Goal: Check status

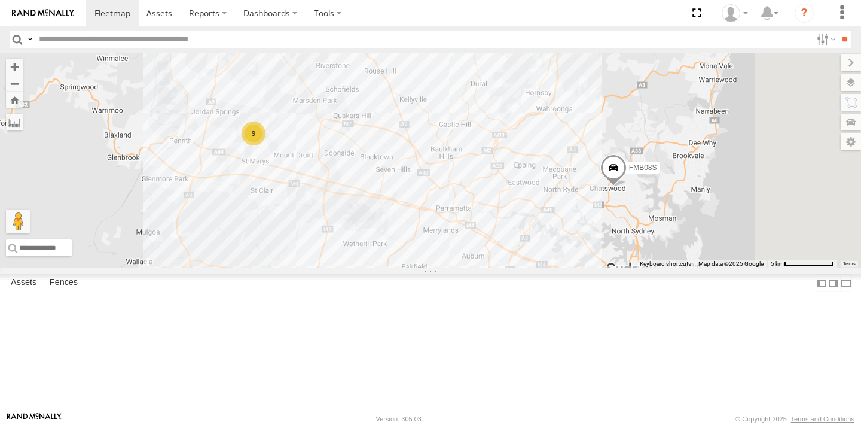
select select "**********"
drag, startPoint x: 203, startPoint y: 297, endPoint x: 217, endPoint y: 307, distance: 17.6
click at [0, 0] on span at bounding box center [0, 0] width 0 height 0
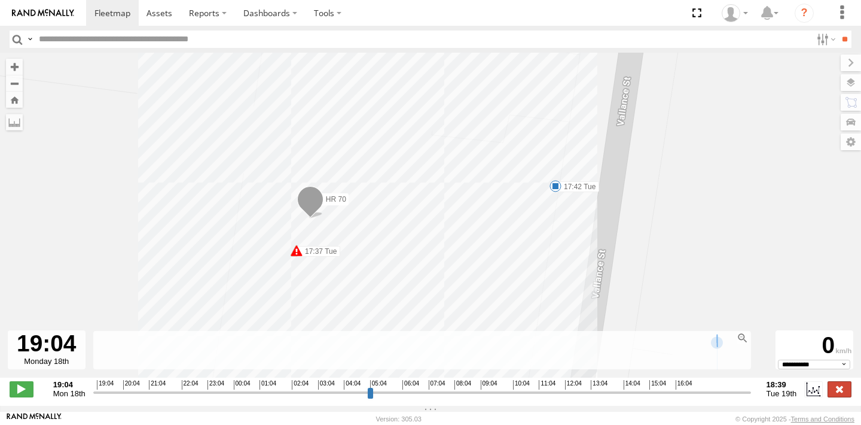
click at [834, 394] on label at bounding box center [840, 389] width 24 height 16
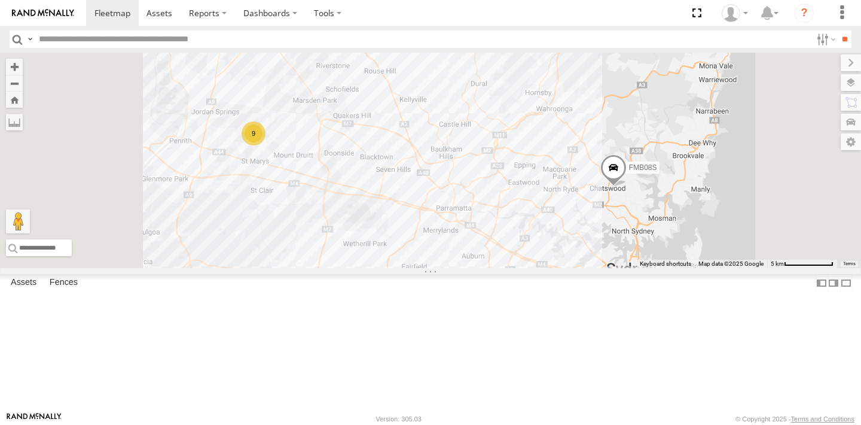
click at [0, 0] on span at bounding box center [0, 0] width 0 height 0
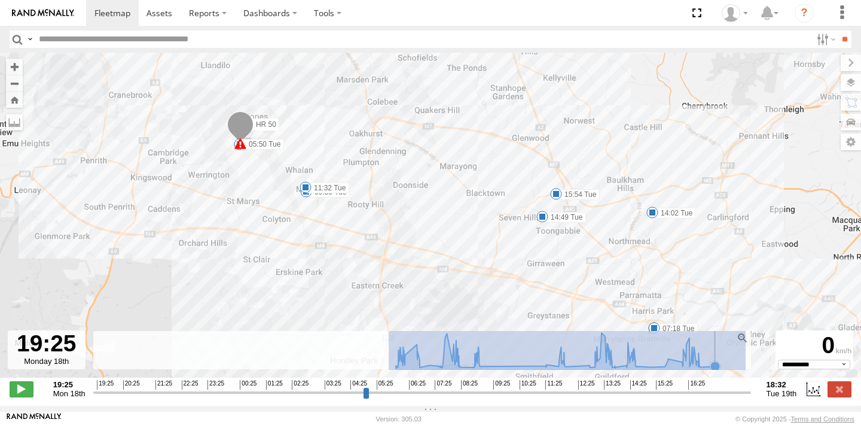
drag, startPoint x: 389, startPoint y: 354, endPoint x: 747, endPoint y: 372, distance: 357.6
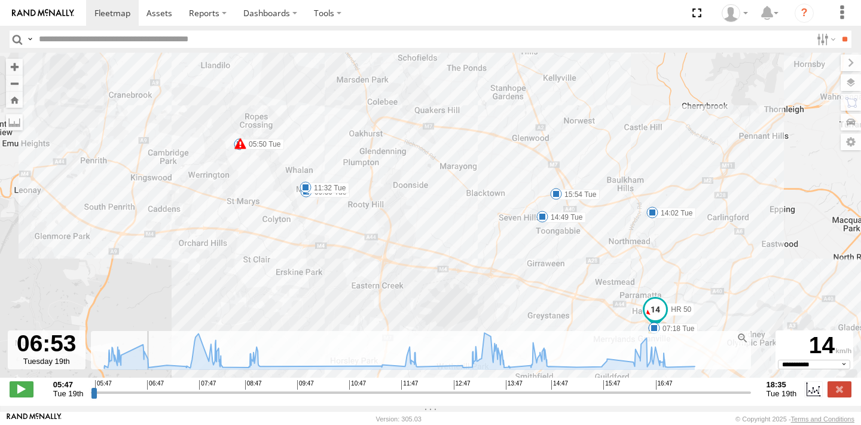
drag, startPoint x: 92, startPoint y: 403, endPoint x: 150, endPoint y: 401, distance: 58.1
click at [150, 398] on input "range" at bounding box center [421, 391] width 660 height 11
drag, startPoint x: 150, startPoint y: 401, endPoint x: 235, endPoint y: 406, distance: 85.7
click at [235, 403] on div "**********" at bounding box center [430, 389] width 861 height 25
drag, startPoint x: 235, startPoint y: 397, endPoint x: 126, endPoint y: 388, distance: 109.2
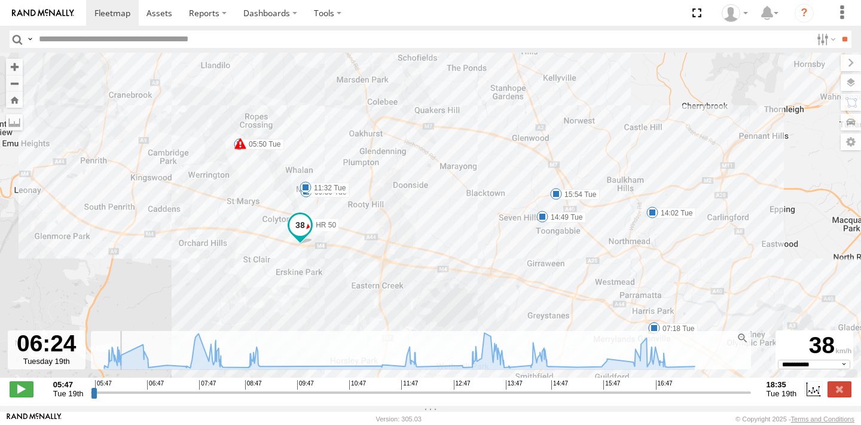
click at [126, 388] on div "Created with Highcharts 6.0.7 Reset zoom level 1:1 Reset zoom [DOMAIN_NAME] 05:…" at bounding box center [421, 389] width 660 height 18
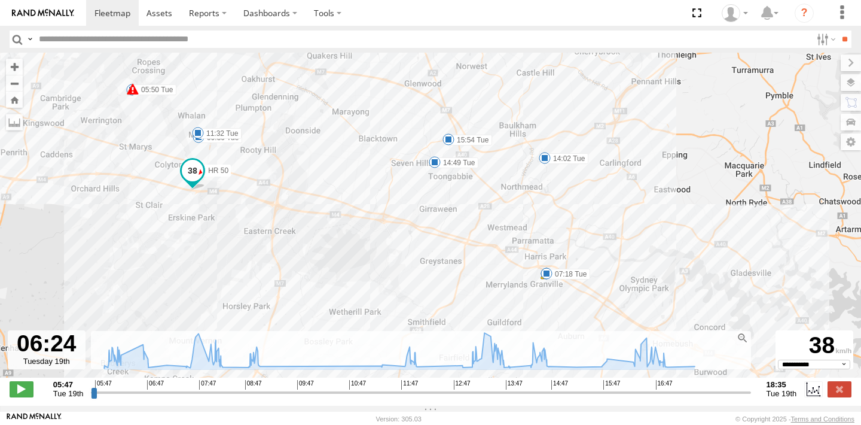
drag, startPoint x: 408, startPoint y: 265, endPoint x: 330, endPoint y: 190, distance: 107.9
click at [330, 190] on div "HR 50 05:50 Tue 05:50 Tue 06:58 Tue 07:18 Tue 07:39 Tue 14:02 Tue 14:49 Tue 15:…" at bounding box center [430, 221] width 861 height 337
click at [545, 278] on span at bounding box center [547, 273] width 12 height 12
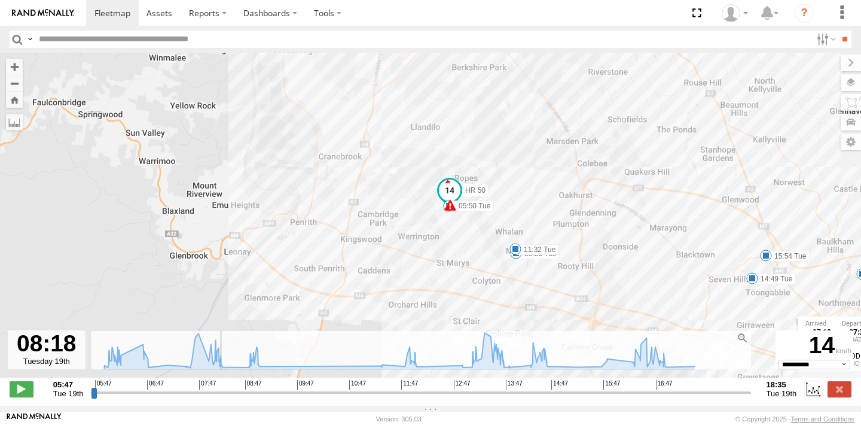
drag, startPoint x: 127, startPoint y: 397, endPoint x: 223, endPoint y: 405, distance: 95.5
click at [223, 403] on div "**********" at bounding box center [430, 389] width 861 height 25
drag, startPoint x: 227, startPoint y: 399, endPoint x: 276, endPoint y: 397, distance: 49.1
click at [276, 397] on input "range" at bounding box center [421, 391] width 660 height 11
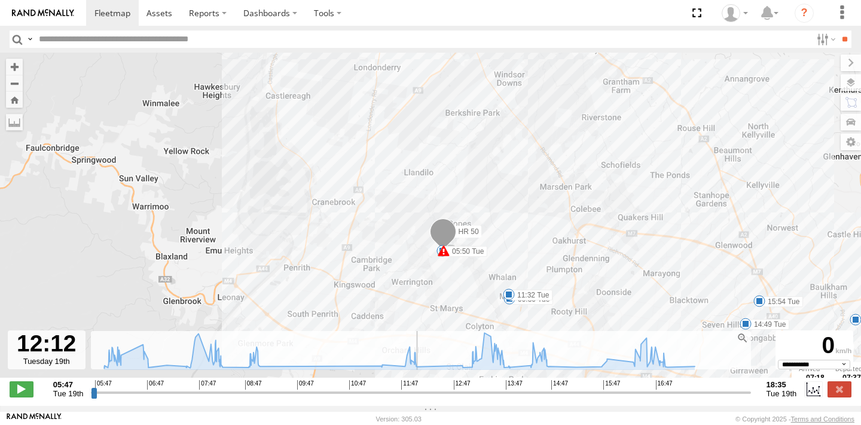
drag, startPoint x: 279, startPoint y: 397, endPoint x: 422, endPoint y: 398, distance: 143.0
type input "**********"
click at [422, 398] on input "range" at bounding box center [421, 391] width 660 height 11
